Goal: Task Accomplishment & Management: Complete application form

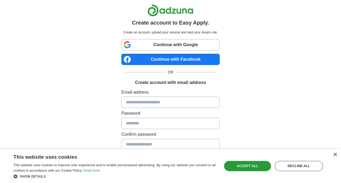
click at [304, 108] on div "Create account to Easy Apply. Create an account, upload your resume and land yo…" at bounding box center [170, 108] width 267 height 216
click at [162, 44] on link "Continue with Google" at bounding box center [170, 44] width 98 height 11
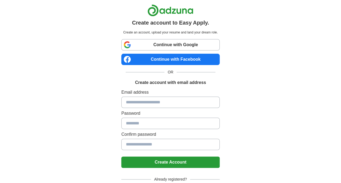
click at [121, 103] on input at bounding box center [170, 101] width 98 height 11
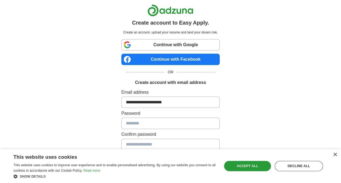
type input "**********"
click at [300, 166] on div "Decline all" at bounding box center [299, 166] width 48 height 10
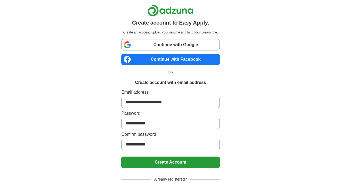
click at [217, 161] on button "Create Account" at bounding box center [170, 161] width 98 height 11
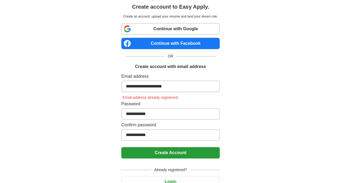
scroll to position [39, 0]
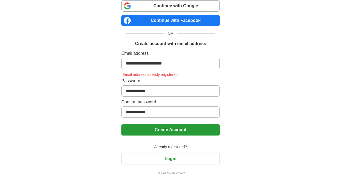
click at [173, 156] on button "Login" at bounding box center [170, 158] width 98 height 11
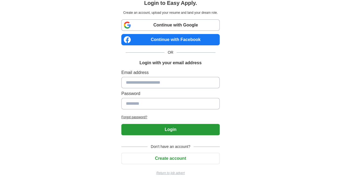
click at [125, 81] on input at bounding box center [170, 82] width 98 height 11
type input "**********"
click at [170, 126] on button "Login" at bounding box center [170, 129] width 98 height 11
